Goal: Unclear: Browse casually

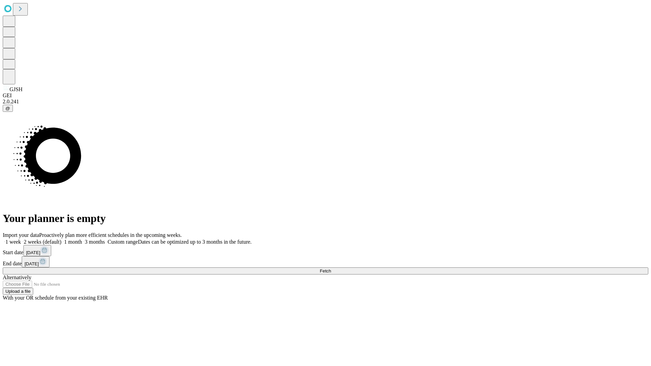
click at [331, 268] on span "Fetch" at bounding box center [325, 270] width 11 height 5
